Goal: Navigation & Orientation: Find specific page/section

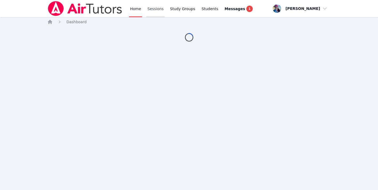
click at [155, 7] on link "Sessions" at bounding box center [155, 8] width 18 height 17
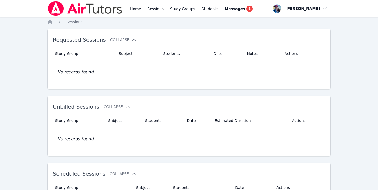
click at [95, 10] on img at bounding box center [84, 8] width 75 height 15
